Goal: Task Accomplishment & Management: Complete application form

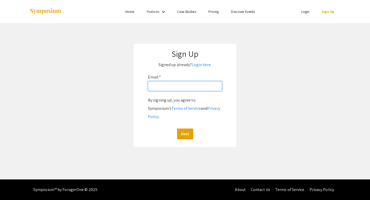
click at [183, 87] on input "Email: *" at bounding box center [185, 86] width 74 height 10
type input "[EMAIL_ADDRESS][DOMAIN_NAME]"
click at [184, 128] on button "Next" at bounding box center [185, 133] width 16 height 11
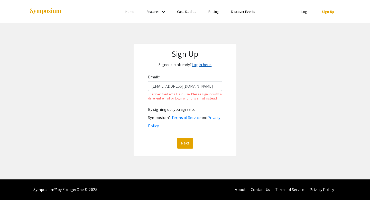
click at [202, 66] on link "Login here." at bounding box center [202, 64] width 20 height 5
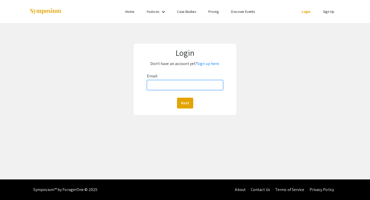
click at [175, 89] on input "Email:" at bounding box center [185, 85] width 76 height 10
type input "[EMAIL_ADDRESS][DOMAIN_NAME]"
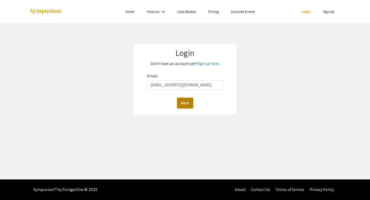
click at [183, 108] on button "Next" at bounding box center [185, 103] width 16 height 11
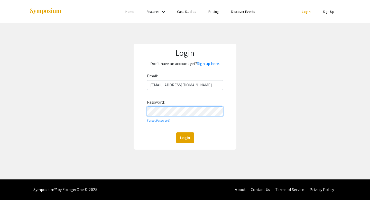
click at [176, 132] on button "Login" at bounding box center [185, 137] width 18 height 11
click at [210, 65] on link "Sign up here." at bounding box center [208, 63] width 23 height 5
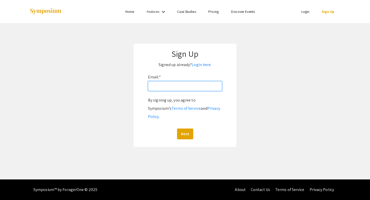
click at [177, 85] on input "Email: *" at bounding box center [185, 86] width 74 height 10
type input "[EMAIL_ADDRESS][DOMAIN_NAME]"
click at [188, 128] on button "Next" at bounding box center [185, 133] width 16 height 11
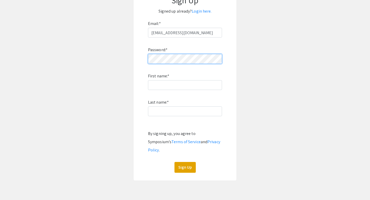
scroll to position [60, 0]
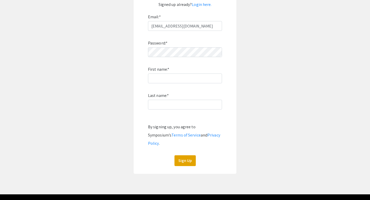
click at [177, 70] on div "Password: * First name: * Last name: * By signing up, you agree to Symposium’s …" at bounding box center [185, 98] width 74 height 135
click at [176, 79] on input "First name: *" at bounding box center [185, 78] width 74 height 10
type input "Bella"
click at [161, 106] on input "Last name: *" at bounding box center [185, 105] width 74 height 10
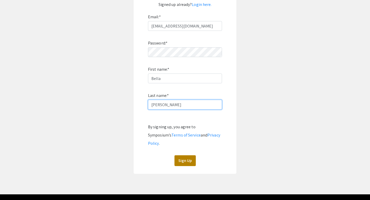
type input "[PERSON_NAME]"
click at [179, 155] on button "Sign Up" at bounding box center [184, 160] width 21 height 11
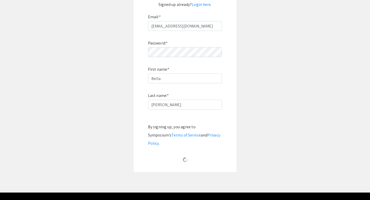
scroll to position [0, 0]
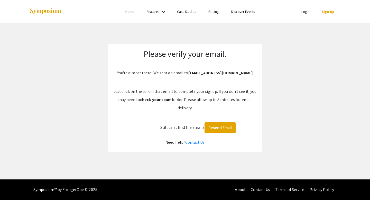
click at [307, 11] on link "Login" at bounding box center [305, 11] width 8 height 5
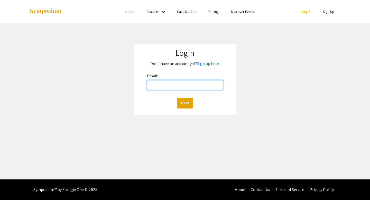
click at [178, 86] on input "Email:" at bounding box center [185, 85] width 76 height 10
type input "[EMAIL_ADDRESS][DOMAIN_NAME]"
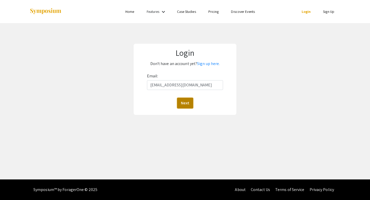
click at [185, 104] on button "Next" at bounding box center [185, 103] width 16 height 11
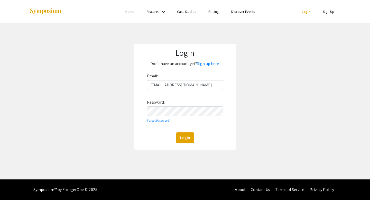
click at [184, 145] on div "Login Don't have an account yet? Sign up here. Email: [EMAIL_ADDRESS][DOMAIN_NA…" at bounding box center [185, 97] width 103 height 106
click at [184, 140] on button "Login" at bounding box center [185, 137] width 18 height 11
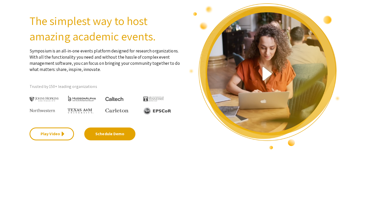
scroll to position [42, 0]
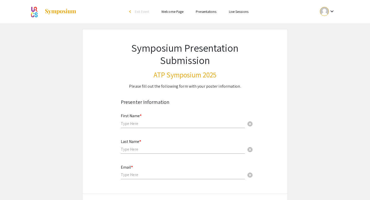
click at [158, 125] on input "text" at bounding box center [183, 123] width 124 height 5
type input "Bella"
click at [135, 150] on input "text" at bounding box center [183, 148] width 124 height 5
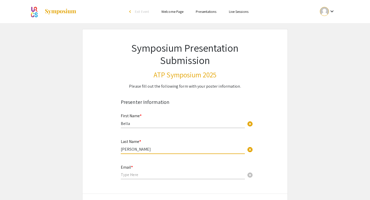
type input "[PERSON_NAME]"
click at [125, 180] on div "Email * cancel" at bounding box center [183, 172] width 124 height 25
click at [125, 178] on div "Email * cancel" at bounding box center [183, 170] width 124 height 20
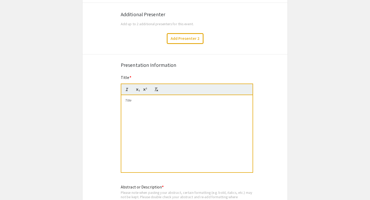
scroll to position [193, 0]
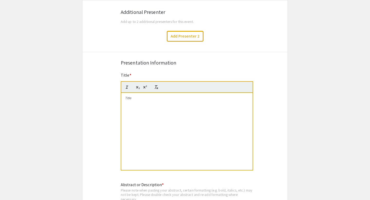
type input "[EMAIL_ADDRESS][DOMAIN_NAME]"
click at [149, 137] on div at bounding box center [186, 131] width 131 height 77
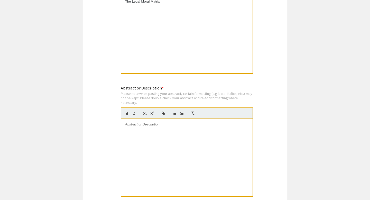
scroll to position [301, 0]
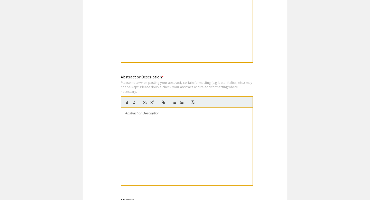
click at [138, 128] on div at bounding box center [186, 146] width 131 height 77
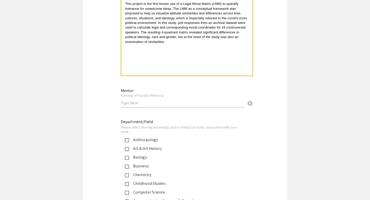
scroll to position [422, 0]
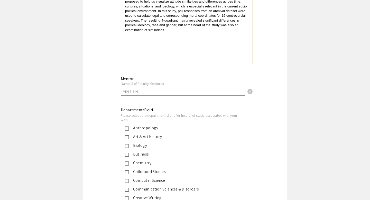
click at [151, 94] on input "text" at bounding box center [183, 90] width 124 height 5
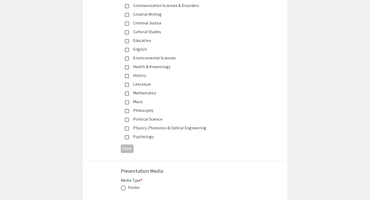
scroll to position [610, 0]
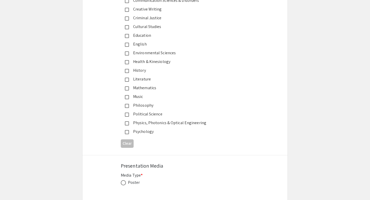
type input "Dr. Elizabeth Spievak"
click at [127, 133] on mat-pseudo-checkbox at bounding box center [127, 132] width 4 height 4
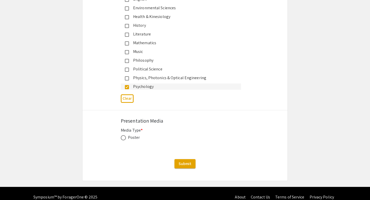
scroll to position [664, 0]
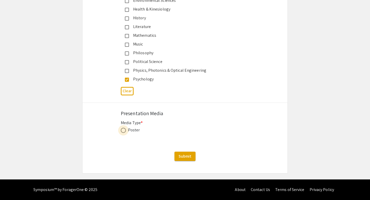
click at [125, 131] on span at bounding box center [123, 130] width 5 height 5
click at [125, 131] on input "radio" at bounding box center [123, 130] width 5 height 5
radio input "true"
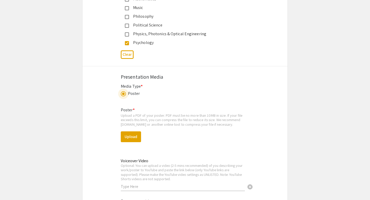
scroll to position [710, 0]
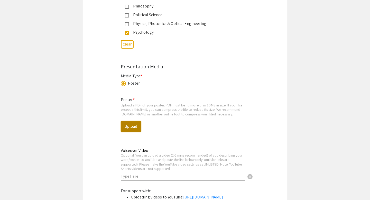
click at [131, 125] on button "Upload" at bounding box center [131, 126] width 20 height 11
click at [132, 125] on button "Upload" at bounding box center [131, 126] width 20 height 11
click at [138, 128] on button "Upload" at bounding box center [131, 126] width 20 height 11
click at [137, 128] on button "Upload" at bounding box center [131, 126] width 20 height 11
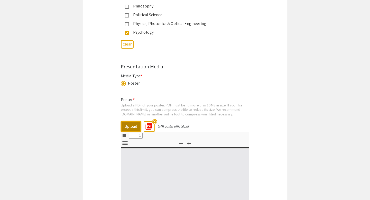
select select "custom"
type input "0"
select select "custom"
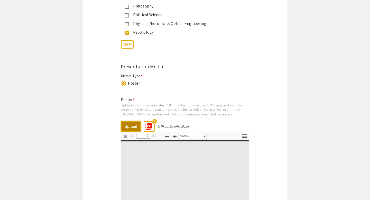
type input "1"
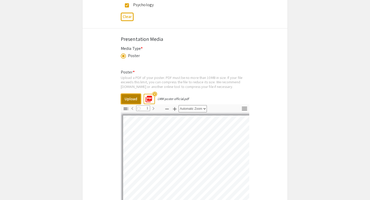
select select "auto"
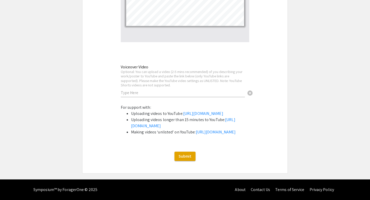
scroll to position [959, 0]
click at [188, 158] on span "Submit" at bounding box center [184, 155] width 13 height 5
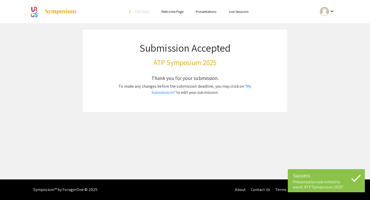
scroll to position [0, 0]
